Goal: Task Accomplishment & Management: Manage account settings

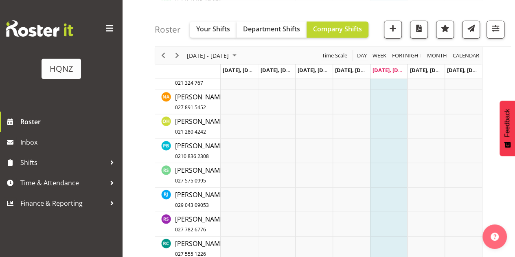
scroll to position [1018, 0]
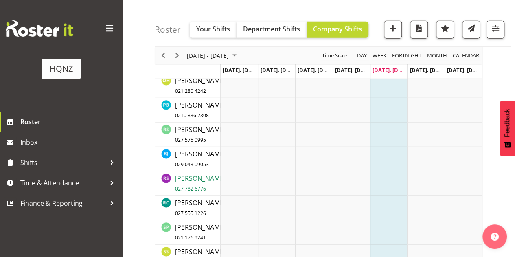
click at [195, 180] on span "[PERSON_NAME] 027 782 6776" at bounding box center [200, 183] width 50 height 19
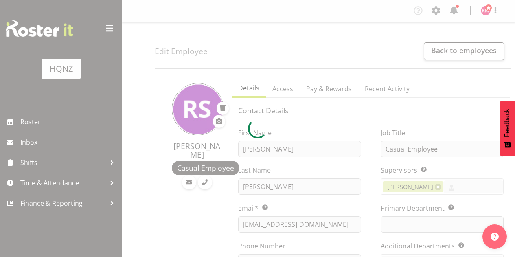
select select "TimelineWeek"
select select
click at [143, 130] on div at bounding box center [257, 128] width 515 height 257
click at [336, 226] on div at bounding box center [257, 128] width 515 height 257
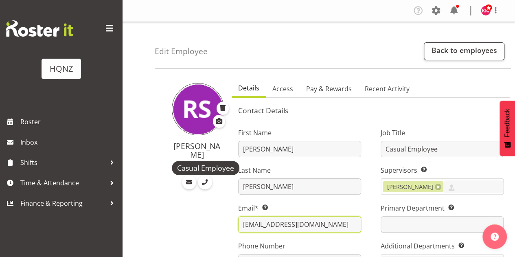
drag, startPoint x: 332, startPoint y: 225, endPoint x: 248, endPoint y: 247, distance: 86.7
click at [241, 224] on input "[EMAIL_ADDRESS][DOMAIN_NAME]" at bounding box center [299, 224] width 123 height 16
